Goal: Transaction & Acquisition: Purchase product/service

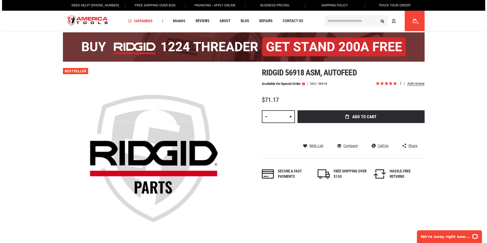
scroll to position [29, 0]
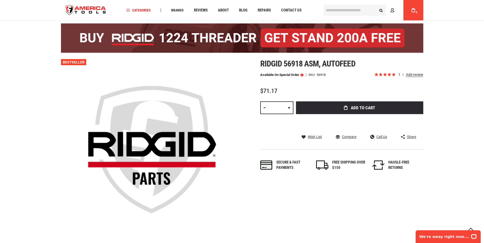
click at [349, 101] on div "Ridgid 56918 asm, autofeed Available on Special Order SKU 56918 1 review $71.17…" at bounding box center [341, 120] width 163 height 122
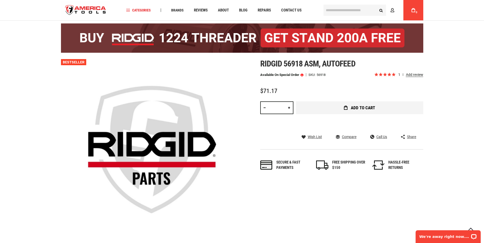
click at [354, 104] on button "Add to Cart" at bounding box center [359, 107] width 127 height 13
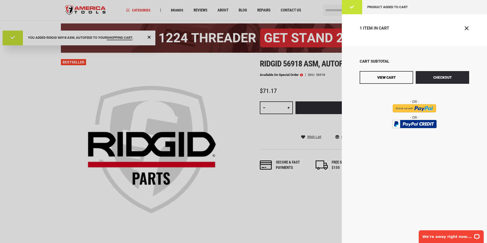
scroll to position [0, 0]
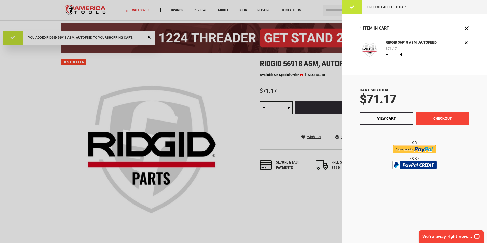
click at [429, 120] on button "Checkout" at bounding box center [443, 118] width 54 height 13
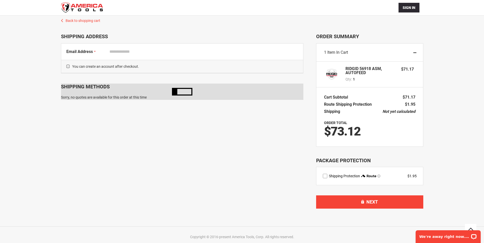
scroll to position [33, 0]
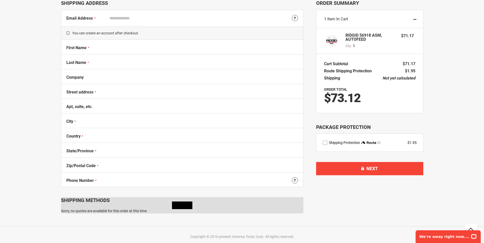
select select "**"
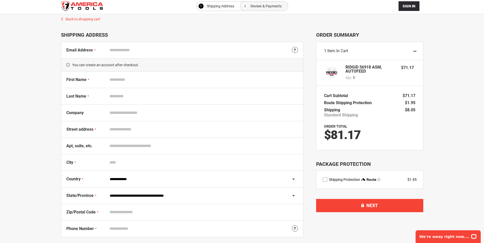
scroll to position [0, 0]
